Goal: Task Accomplishment & Management: Manage account settings

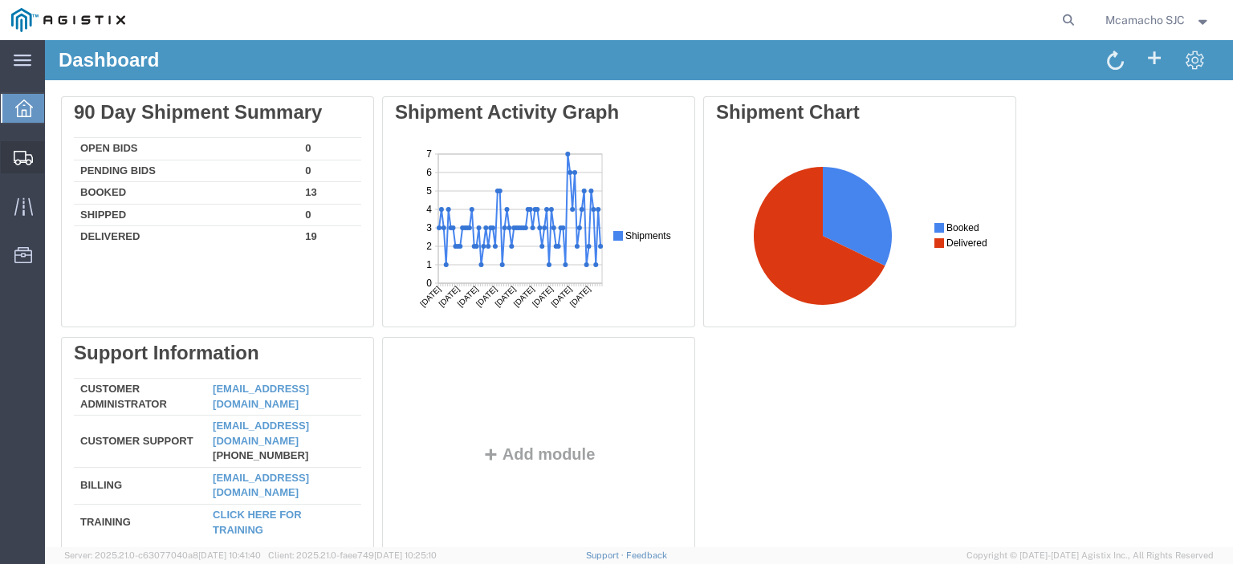
click at [47, 153] on span "Shipments" at bounding box center [49, 157] width 11 height 32
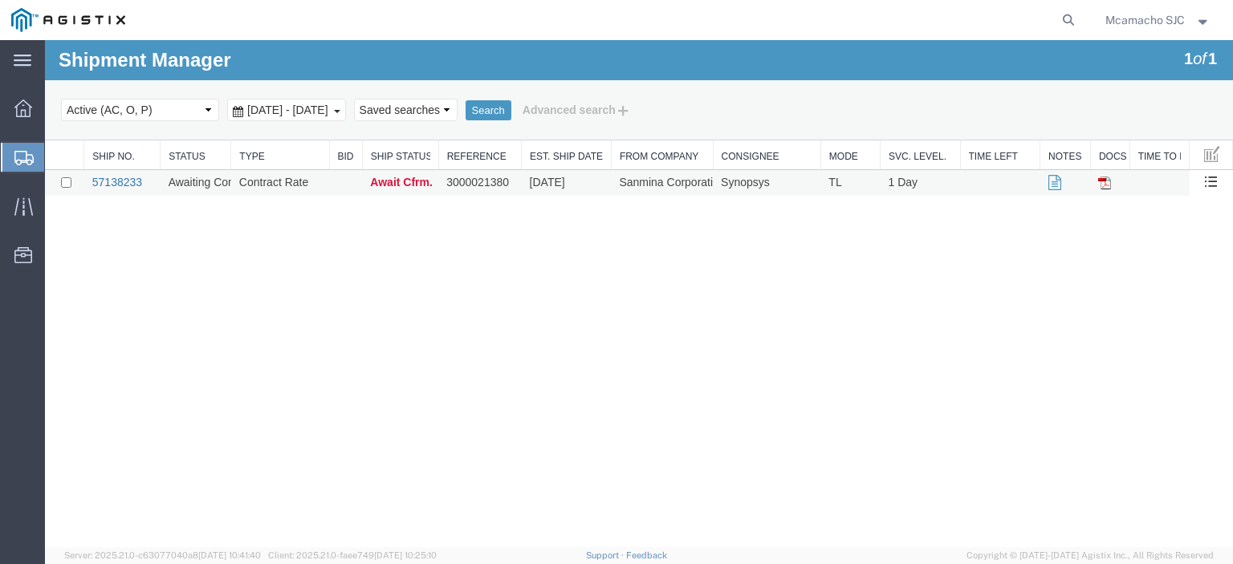
click at [104, 177] on link "57138233" at bounding box center [117, 182] width 50 height 13
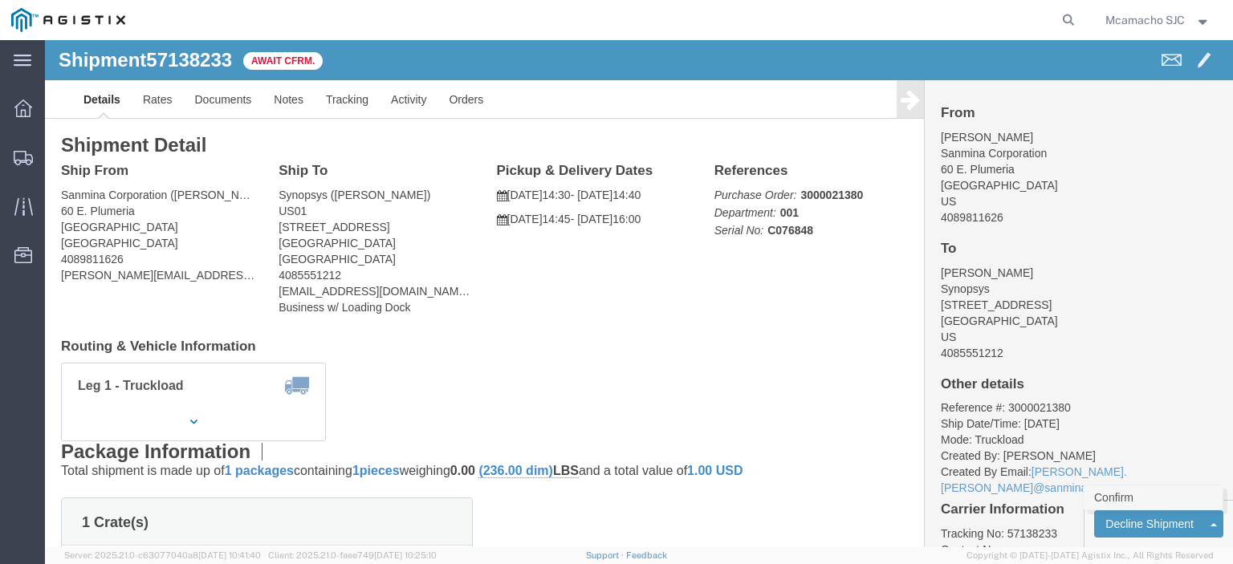
click link "Confirm"
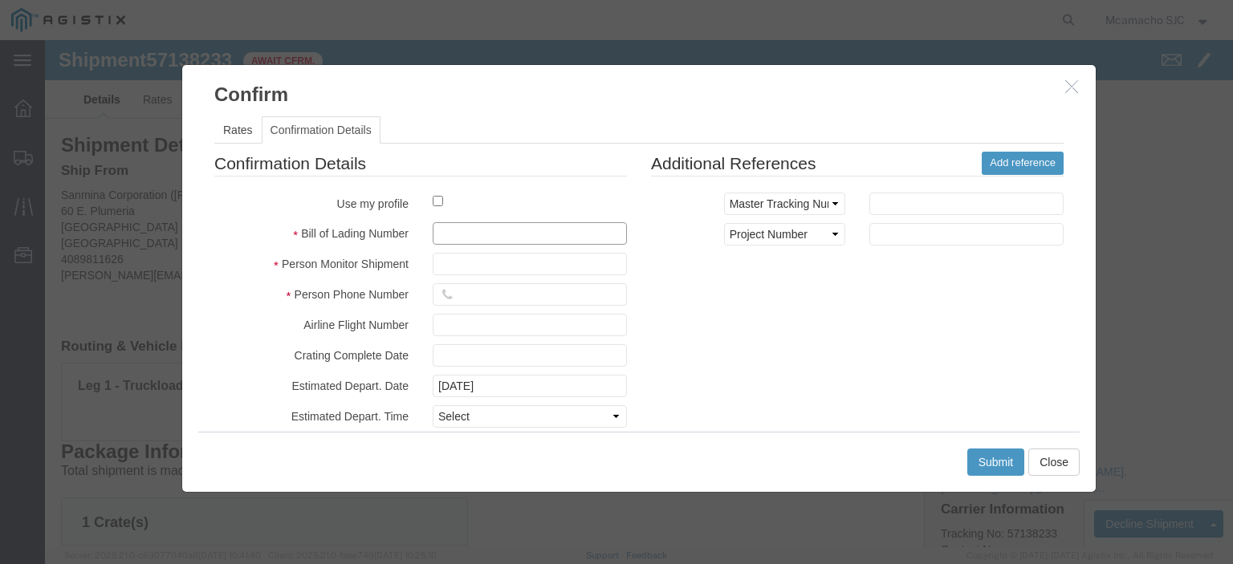
click input "text"
paste input "1001011029"
type input "1001011029"
type input "[PERSON_NAME]"
type input "4084571280"
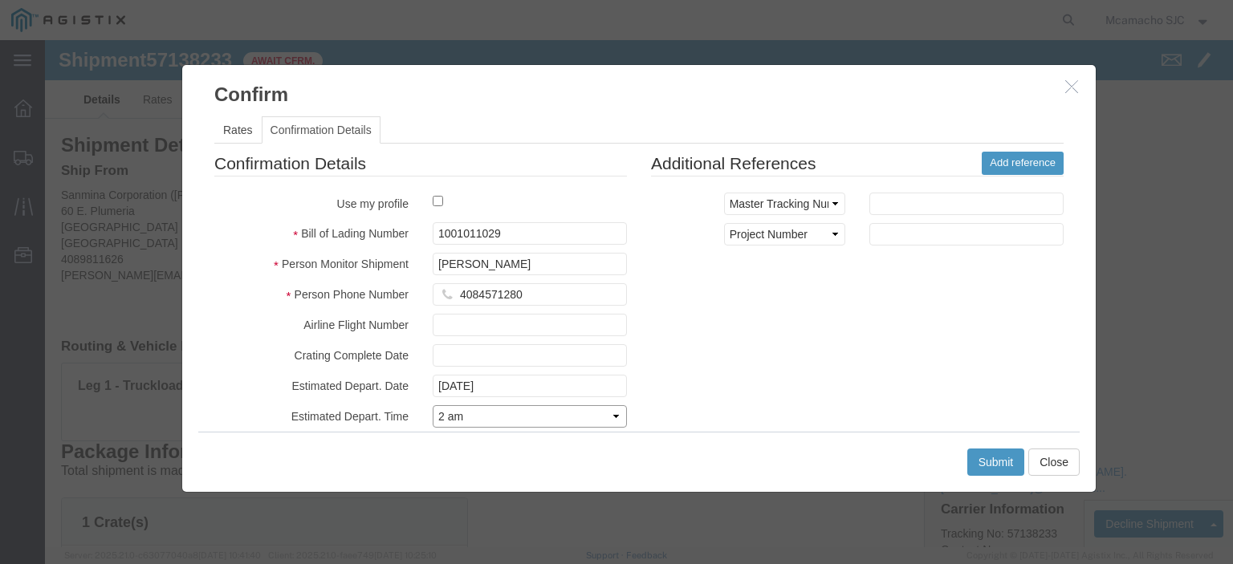
select select "1400"
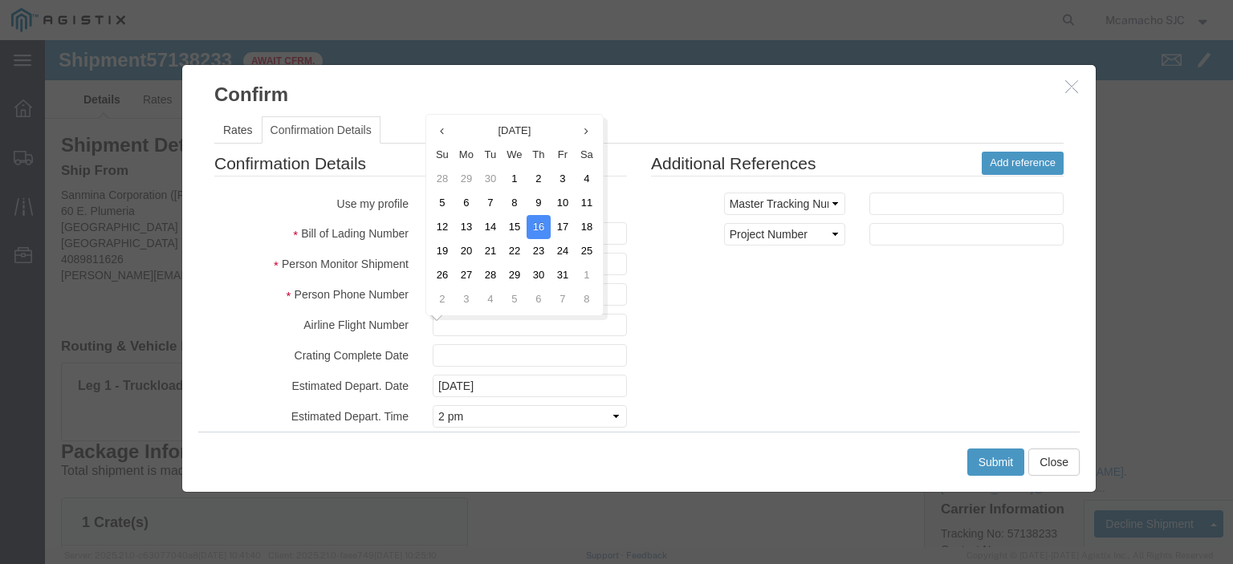
scroll to position [116, 0]
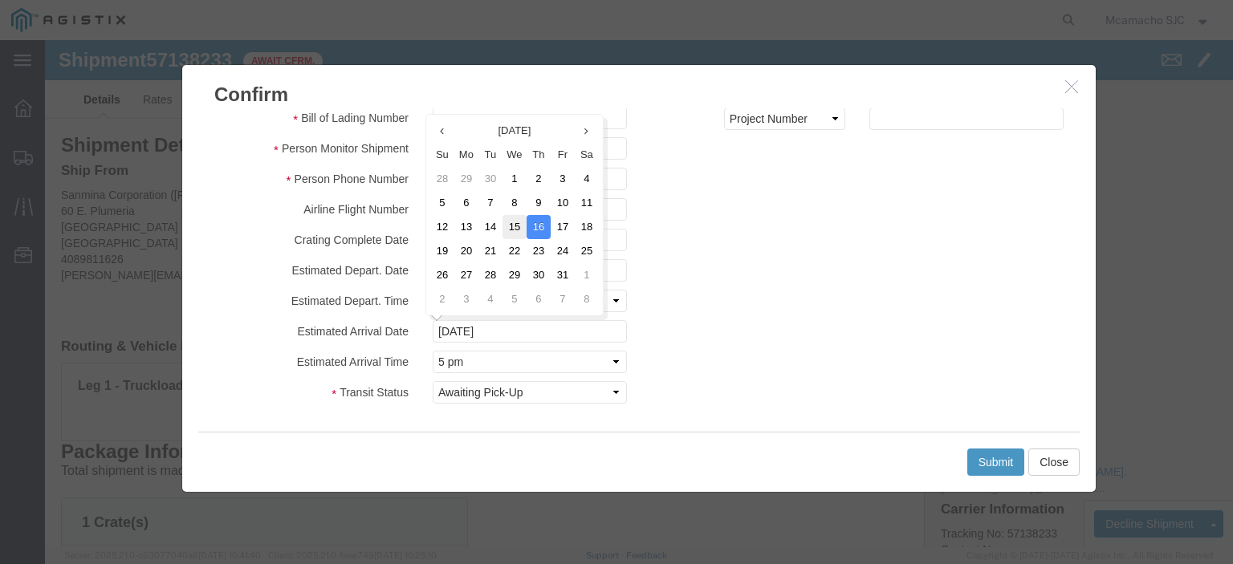
click td "15"
type input "[DATE]"
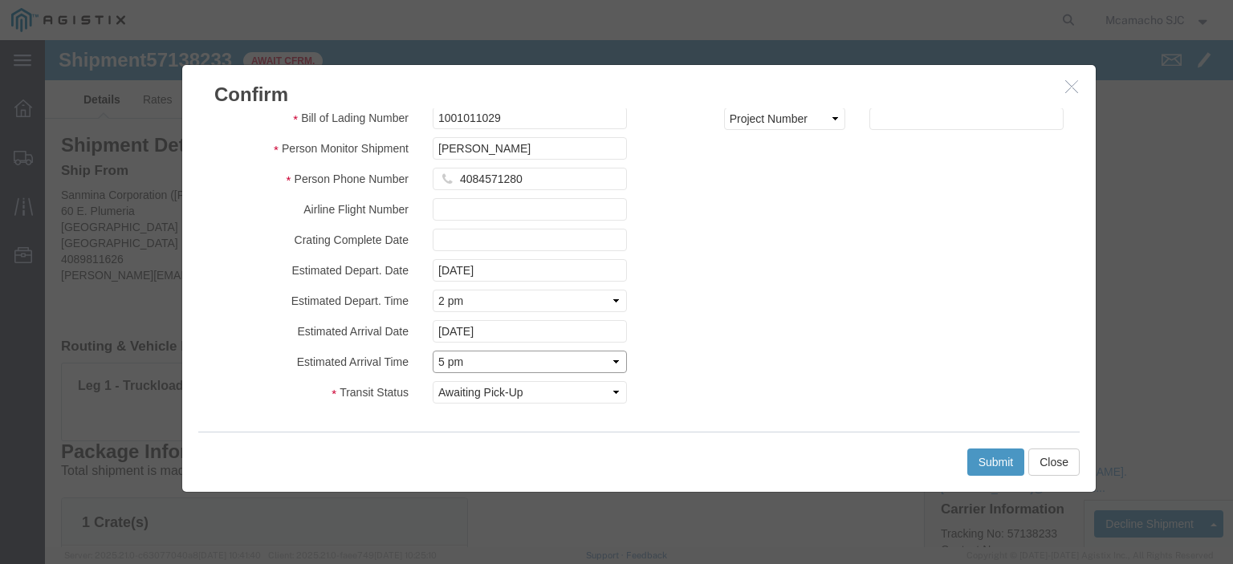
click select "Select Midnight 1 am 2 am 3 am 4 am 5 am 6 am 7 am 8 am 9 am 10 am 11 am 12 Noo…"
select select "1600"
click select "Select Midnight 1 am 2 am 3 am 4 am 5 am 6 am 7 am 8 am 9 am 10 am 11 am 12 Noo…"
click button "Submit"
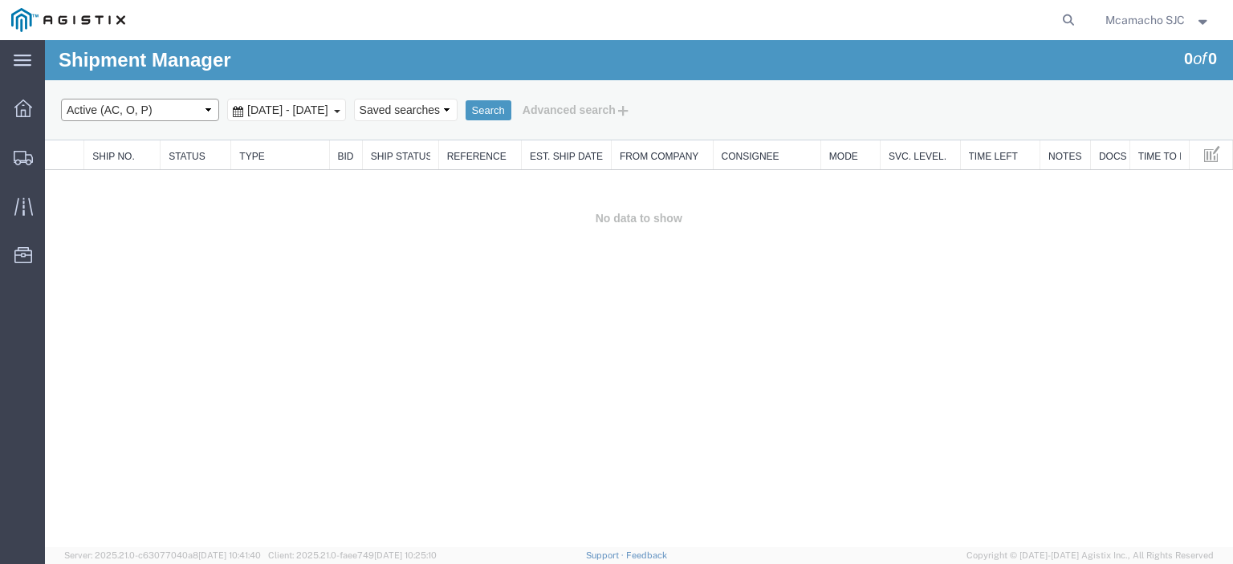
click at [141, 113] on select "Select status Active (AC, O, P) All Approved Awaiting Confirmation (AC) Booked …" at bounding box center [140, 110] width 158 height 22
select select "BOOK"
click at [61, 99] on select "Select status Active (AC, O, P) All Approved Awaiting Confirmation (AC) Booked …" at bounding box center [140, 110] width 158 height 22
click at [511, 107] on button "Search" at bounding box center [489, 110] width 46 height 21
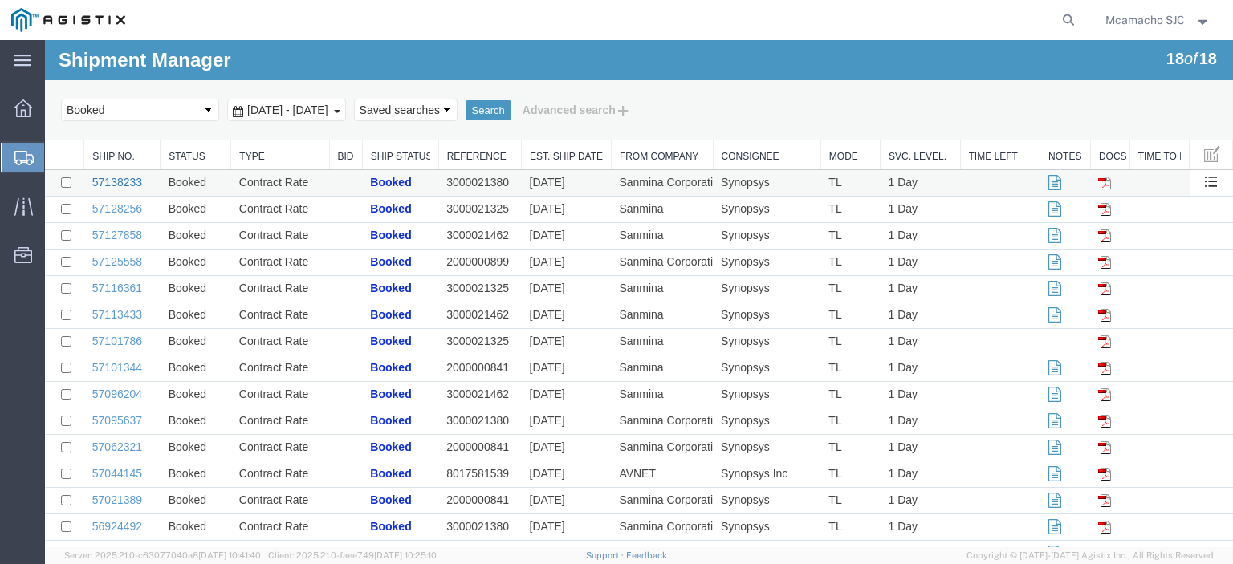
click at [128, 176] on link "57138233" at bounding box center [117, 182] width 50 height 13
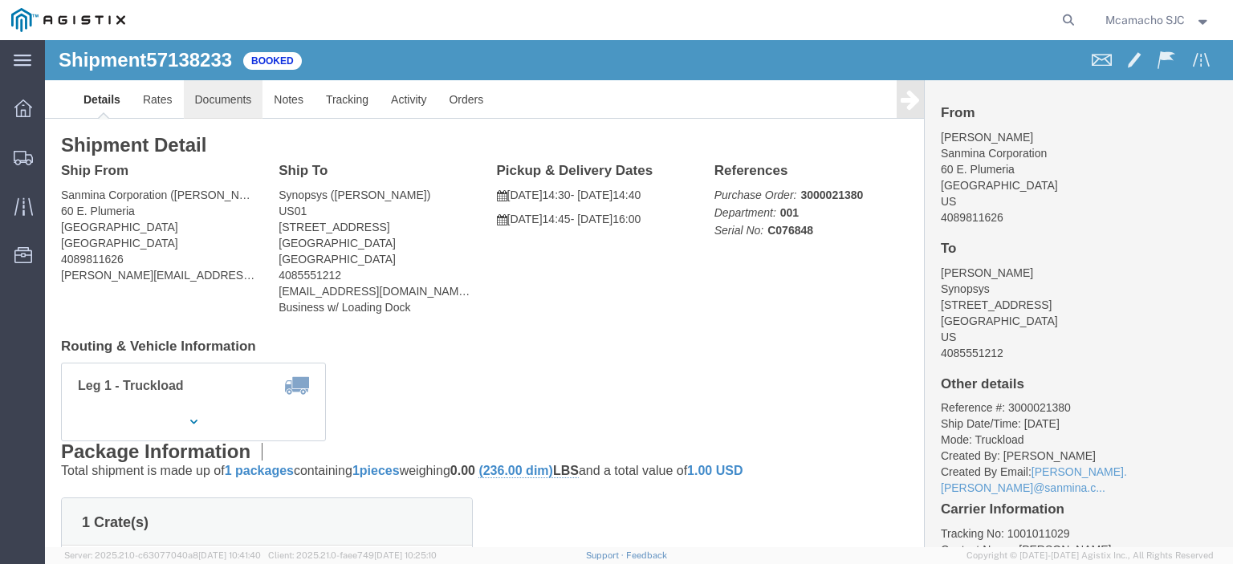
click link "Documents"
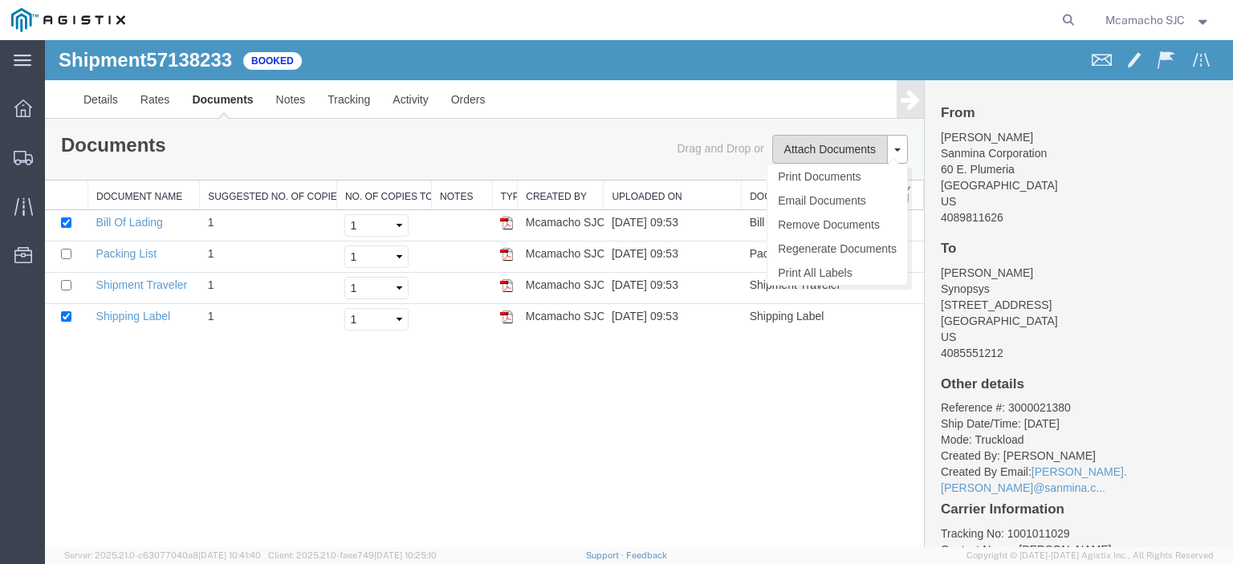
click at [800, 144] on button "Attach Documents" at bounding box center [830, 149] width 116 height 29
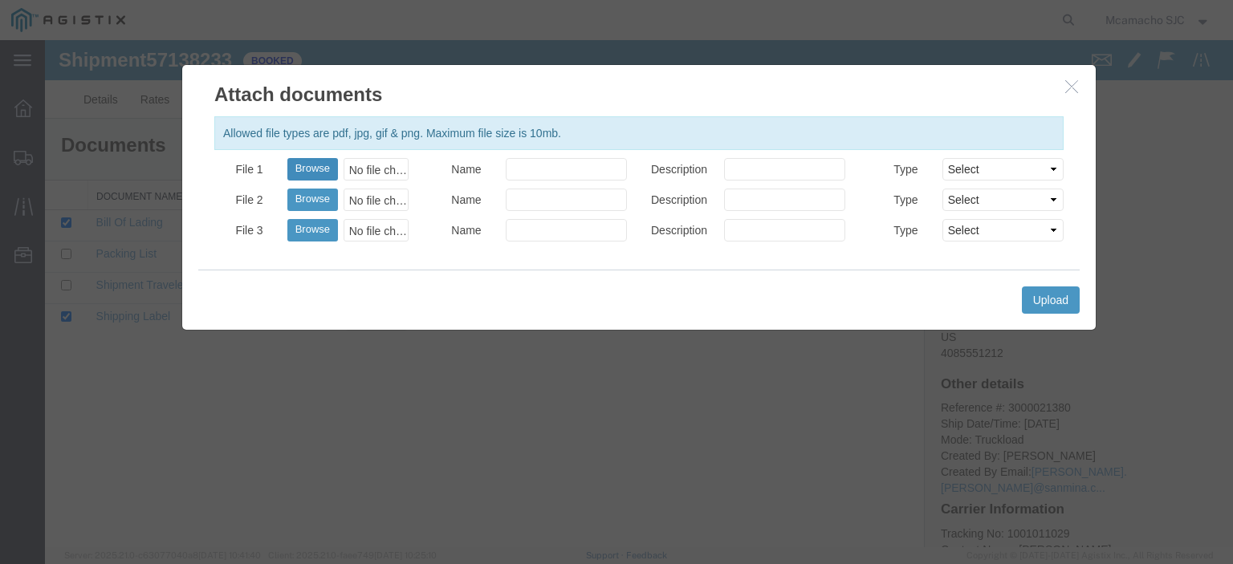
click at [327, 164] on button "Browse" at bounding box center [312, 169] width 51 height 22
type input "C:\fakepath\1001011029.pdf"
click at [530, 166] on input "Name" at bounding box center [566, 169] width 121 height 22
type input "AIRGROUP"
click at [743, 169] on input "Description" at bounding box center [784, 169] width 121 height 22
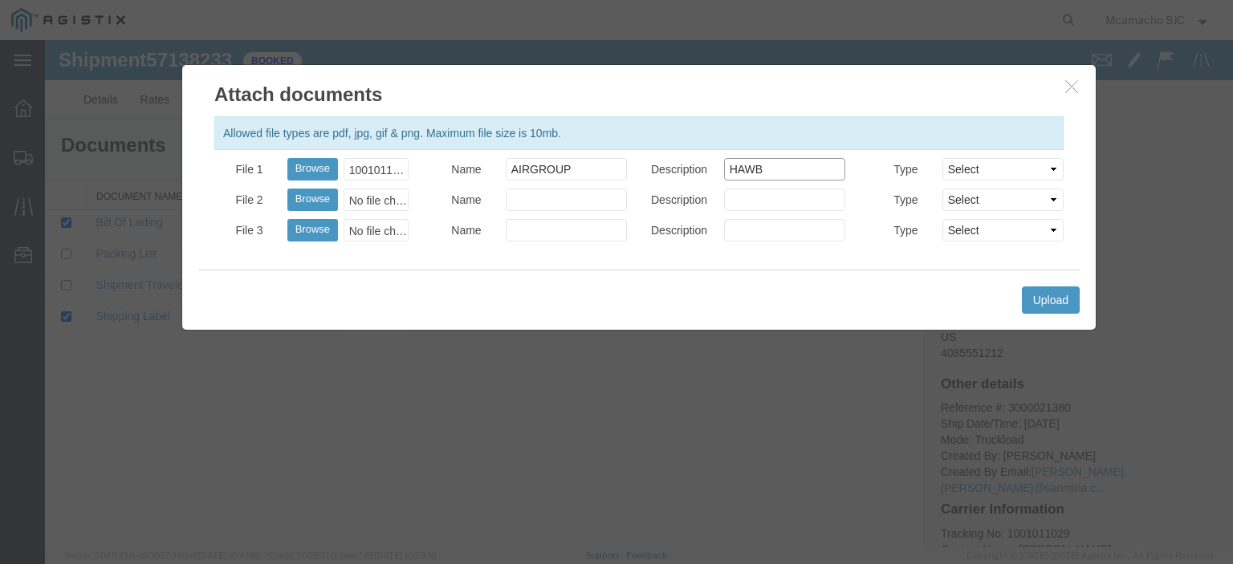
type input "HAWB"
click at [979, 165] on select "Select AWB Label Bill of Lading/Air Waybill Certificate of Origin (English) Cla…" at bounding box center [1002, 169] width 121 height 22
select select "BILL_OF_LADING"
click at [942, 158] on select "Select AWB Label Bill of Lading/Air Waybill Certificate of Origin (English) Cla…" at bounding box center [1002, 169] width 121 height 22
click at [1050, 304] on button "Upload" at bounding box center [1051, 300] width 58 height 27
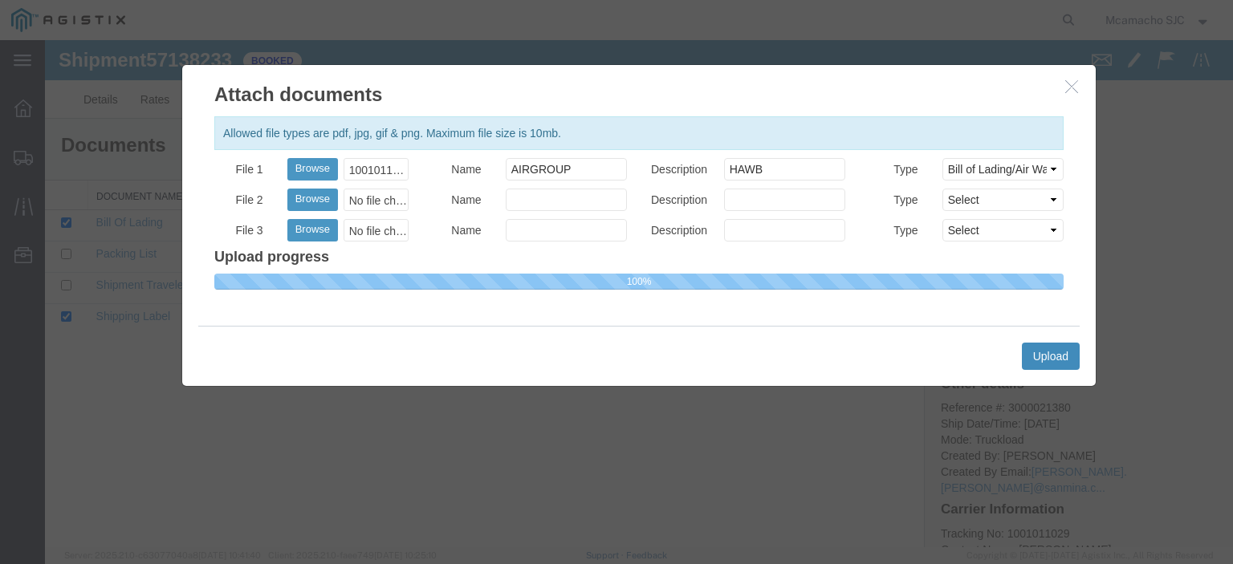
select select
